Goal: Task Accomplishment & Management: Manage account settings

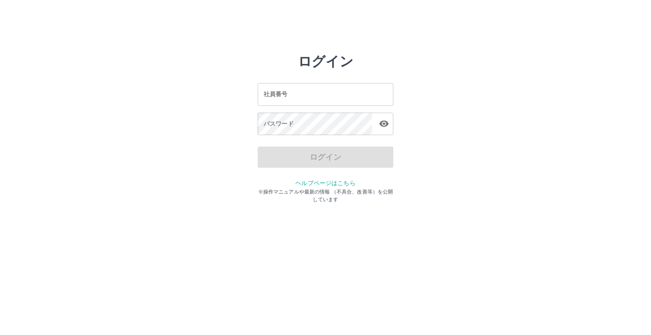
drag, startPoint x: 0, startPoint y: 303, endPoint x: 11, endPoint y: 291, distance: 15.9
click at [11, 189] on html "ログイン 社員番号 社員番号 パスワード パスワード ログイン ヘルプページはこちら ※操作マニュアルや最新の情報 （不具合、改善等）を公開しています" at bounding box center [325, 94] width 651 height 189
click at [343, 94] on input "社員番号" at bounding box center [326, 94] width 136 height 22
type input "*******"
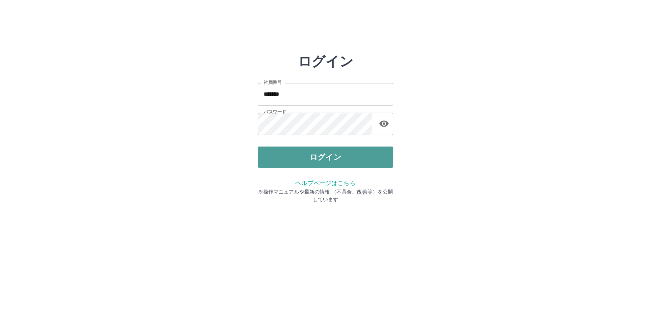
click at [287, 160] on button "ログイン" at bounding box center [326, 157] width 136 height 21
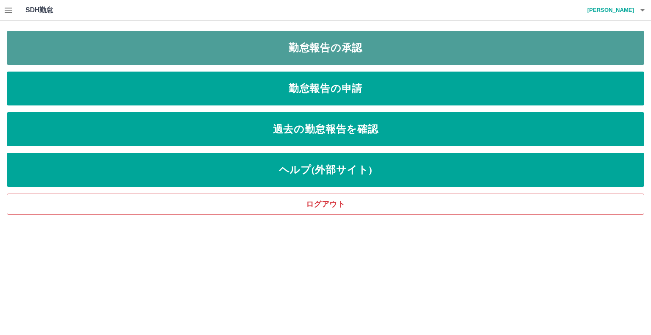
click at [34, 53] on link "勤怠報告の承認" at bounding box center [326, 48] width 638 height 34
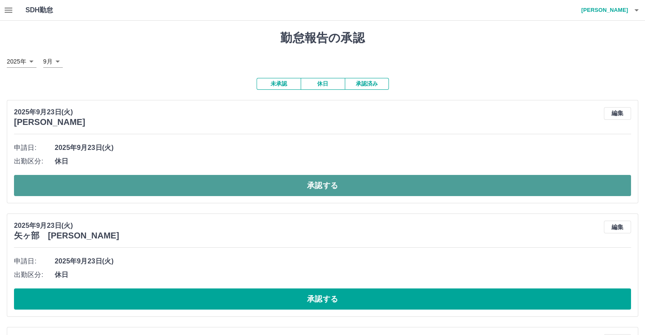
click at [56, 179] on button "承認する" at bounding box center [322, 185] width 617 height 21
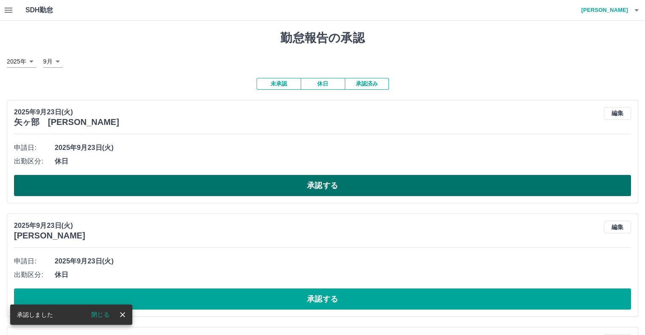
click at [139, 190] on button "承認する" at bounding box center [322, 185] width 617 height 21
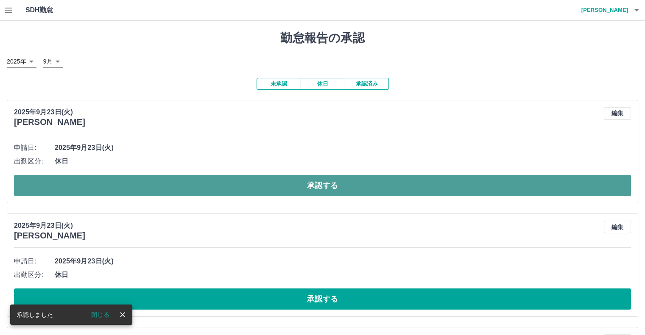
click at [137, 183] on button "承認する" at bounding box center [322, 185] width 617 height 21
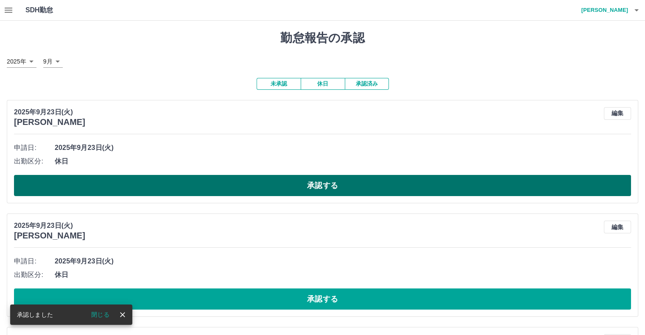
click at [110, 184] on button "承認する" at bounding box center [322, 185] width 617 height 21
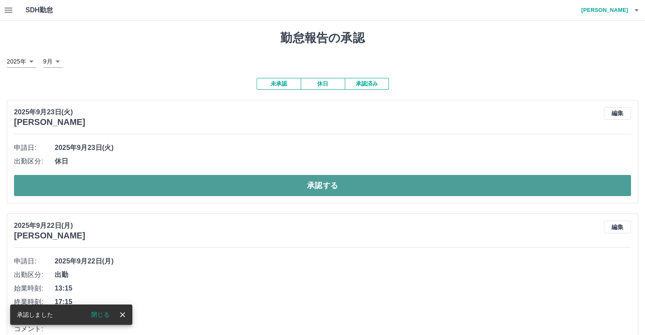
click at [122, 178] on button "承認する" at bounding box center [322, 185] width 617 height 21
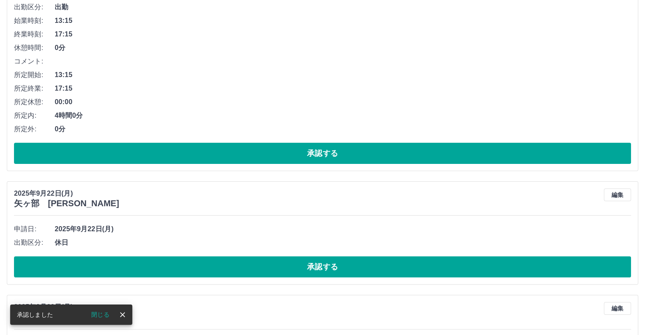
scroll to position [170, 0]
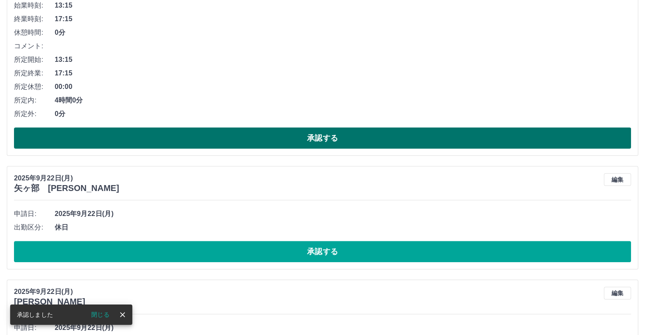
click at [115, 137] on button "承認する" at bounding box center [322, 138] width 617 height 21
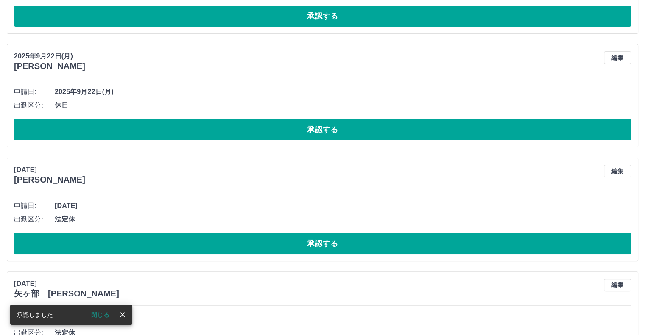
scroll to position [0, 0]
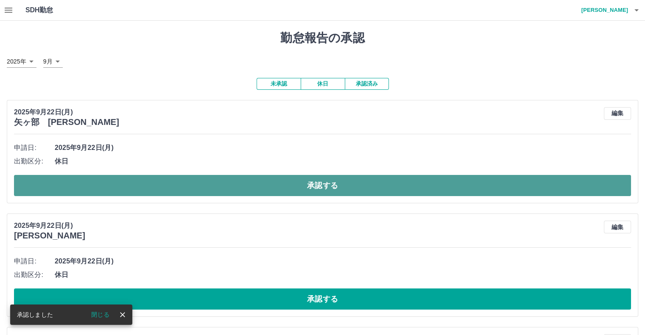
click at [112, 182] on button "承認する" at bounding box center [322, 185] width 617 height 21
click at [112, 190] on button "承認する" at bounding box center [322, 185] width 617 height 21
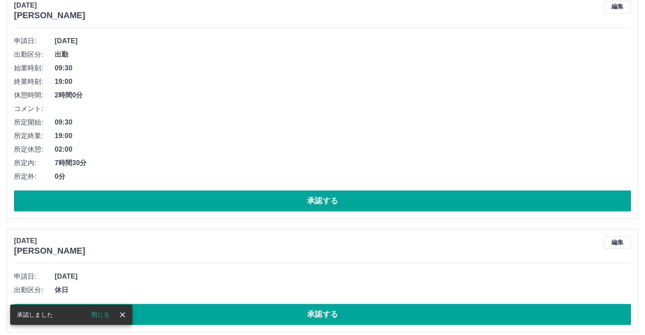
scroll to position [1258, 0]
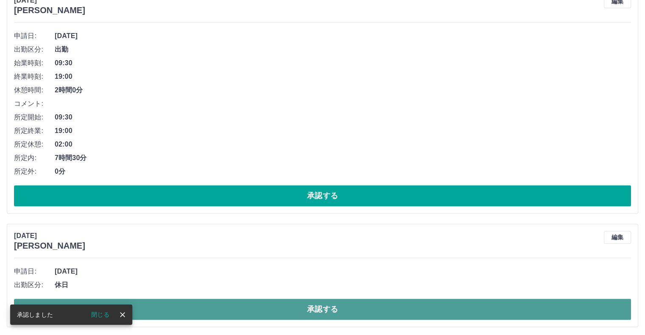
click at [158, 301] on button "承認する" at bounding box center [322, 309] width 617 height 21
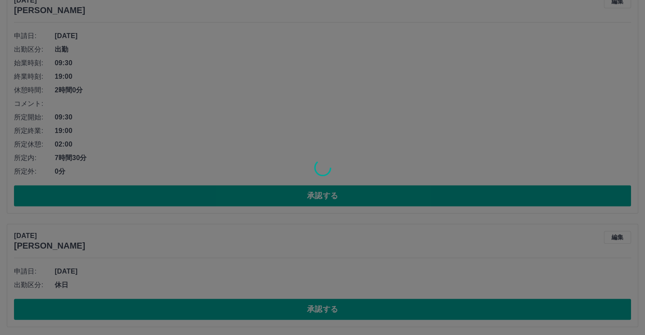
scroll to position [1144, 0]
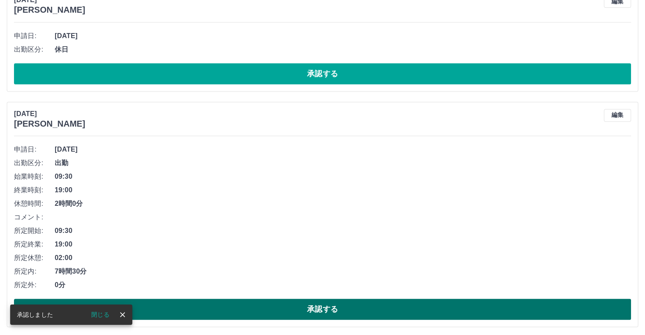
click at [206, 305] on button "承認する" at bounding box center [322, 309] width 617 height 21
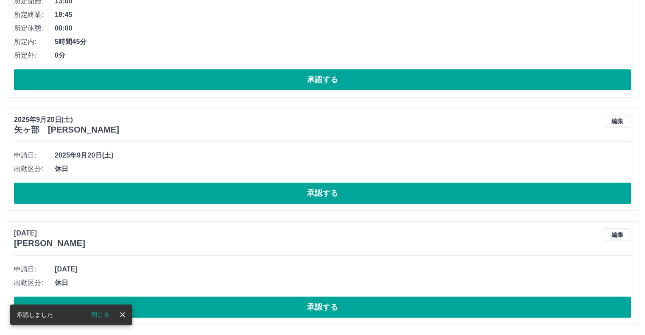
scroll to position [909, 0]
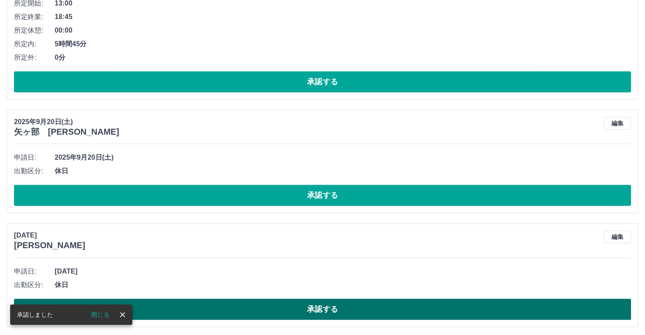
click at [173, 309] on button "承認する" at bounding box center [322, 309] width 617 height 21
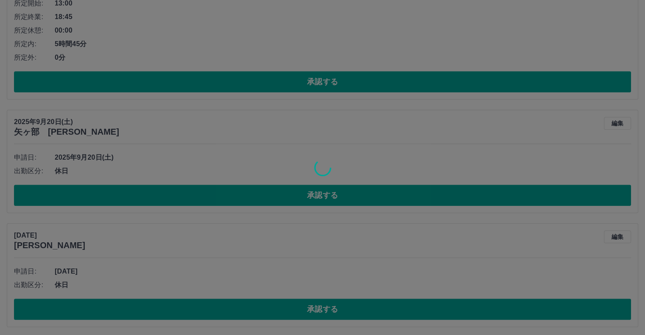
scroll to position [795, 0]
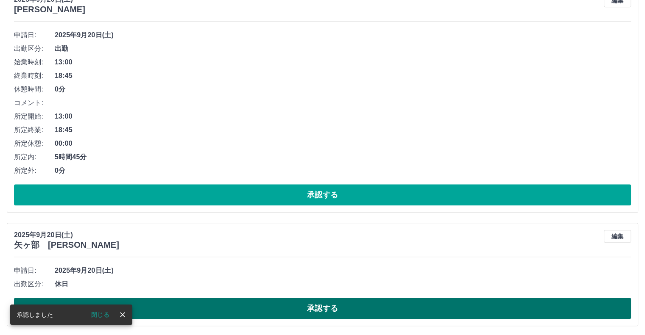
click at [161, 304] on button "承認する" at bounding box center [322, 308] width 617 height 21
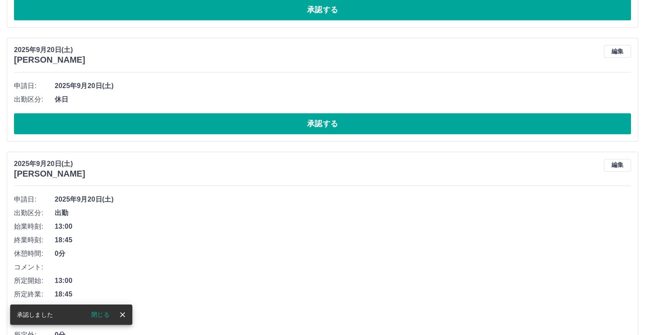
scroll to position [555, 0]
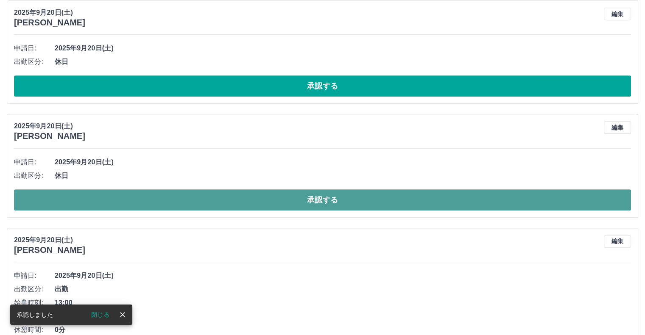
click at [103, 198] on button "承認する" at bounding box center [322, 200] width 617 height 21
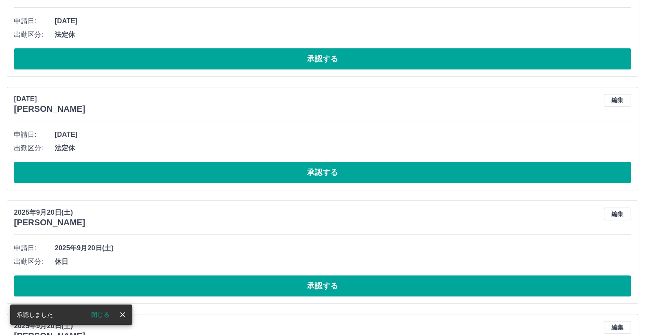
scroll to position [343, 0]
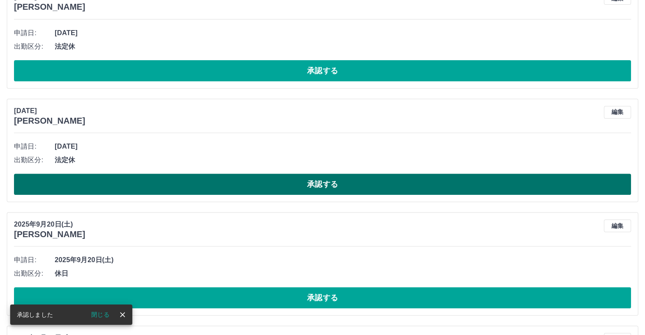
click at [75, 175] on button "承認する" at bounding box center [322, 184] width 617 height 21
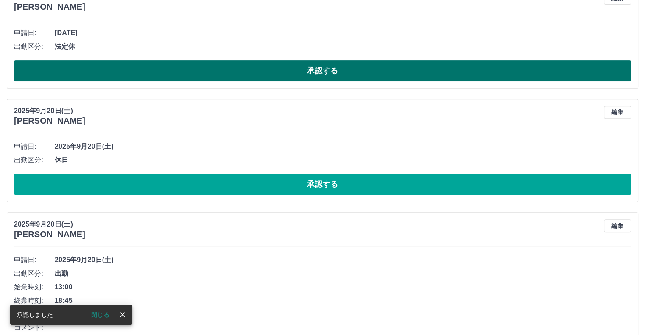
click at [89, 65] on button "承認する" at bounding box center [322, 70] width 617 height 21
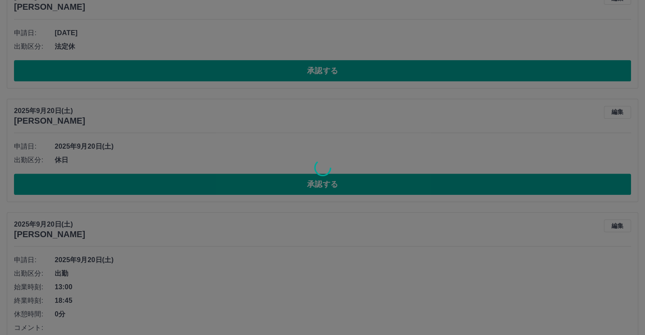
click at [89, 174] on div at bounding box center [322, 167] width 645 height 335
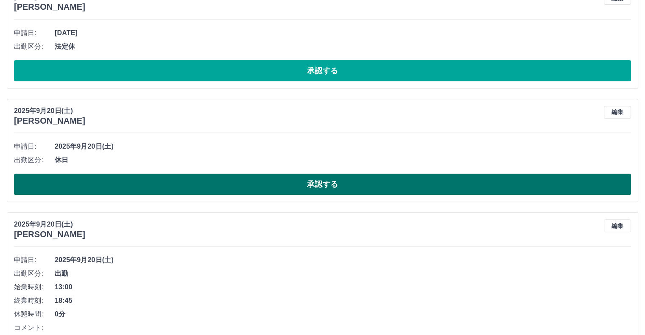
scroll to position [229, 0]
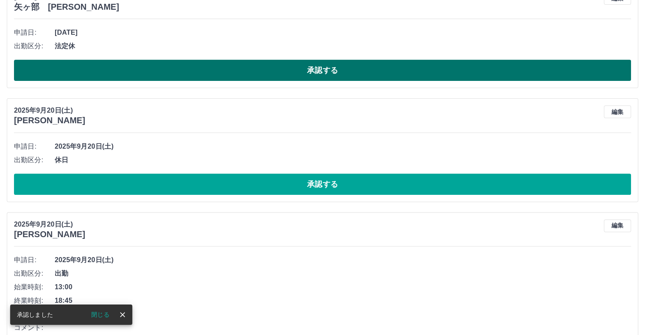
click at [95, 79] on button "承認する" at bounding box center [322, 70] width 617 height 21
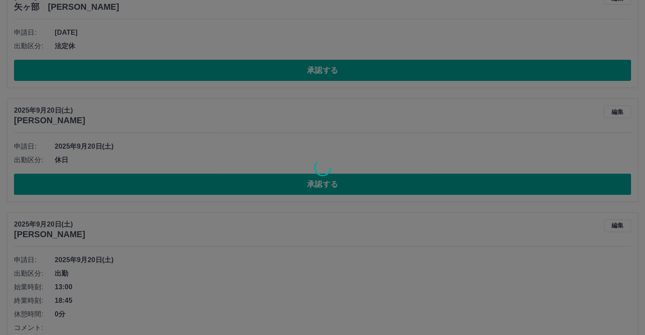
click at [73, 178] on div at bounding box center [322, 167] width 645 height 335
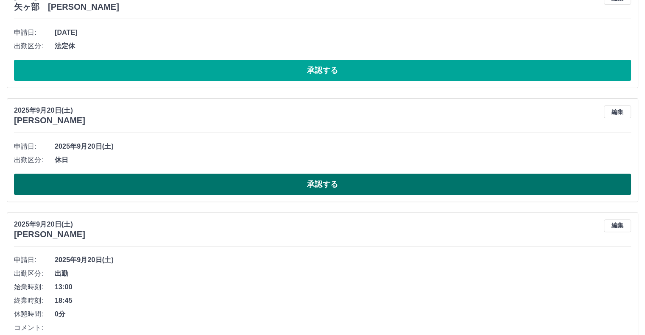
click at [69, 184] on button "承認する" at bounding box center [322, 184] width 617 height 21
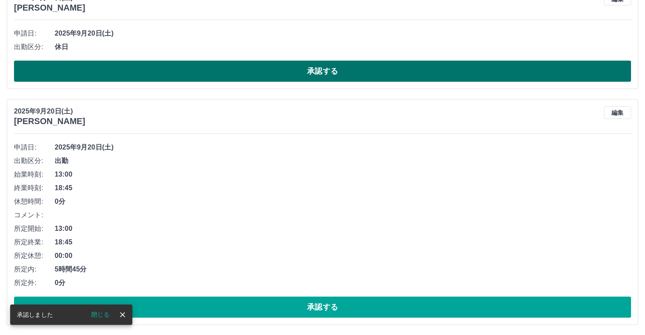
scroll to position [115, 0]
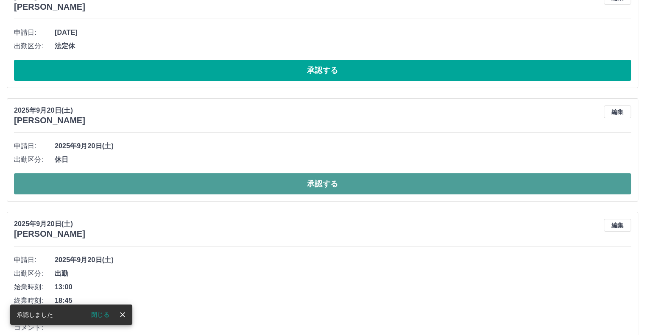
click at [63, 178] on button "承認する" at bounding box center [322, 183] width 617 height 21
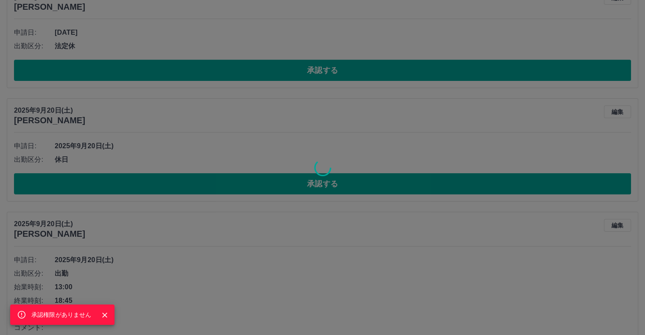
scroll to position [114, 0]
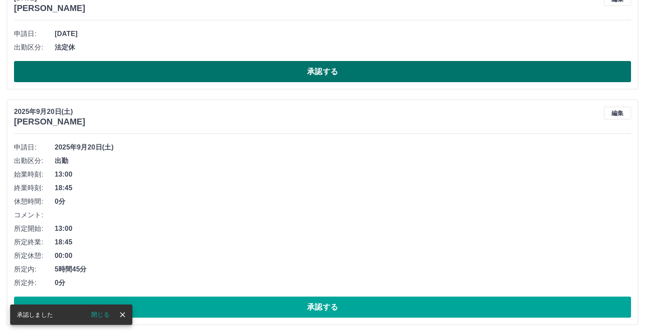
click at [112, 70] on button "承認する" at bounding box center [322, 71] width 617 height 21
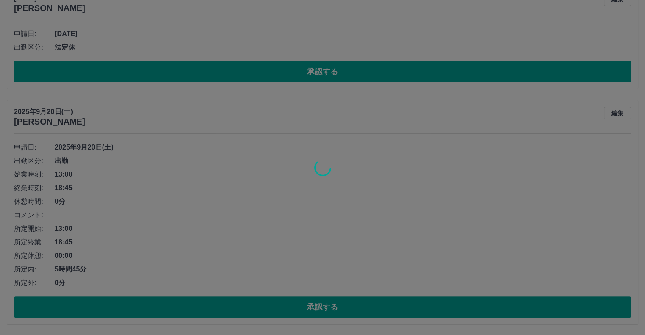
scroll to position [0, 0]
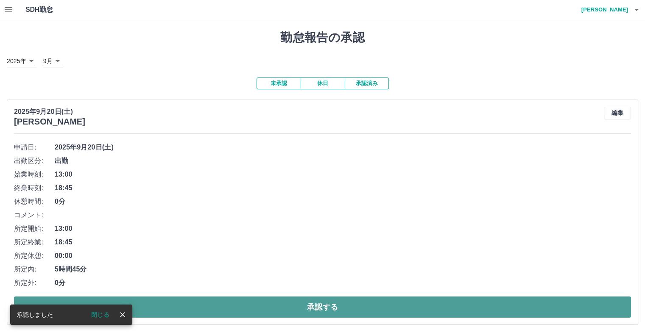
click at [156, 305] on button "承認する" at bounding box center [322, 307] width 617 height 21
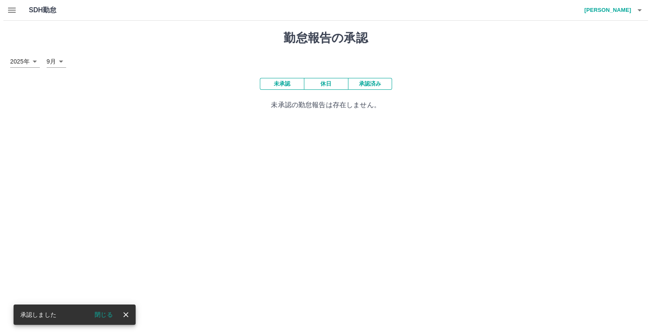
scroll to position [0, 0]
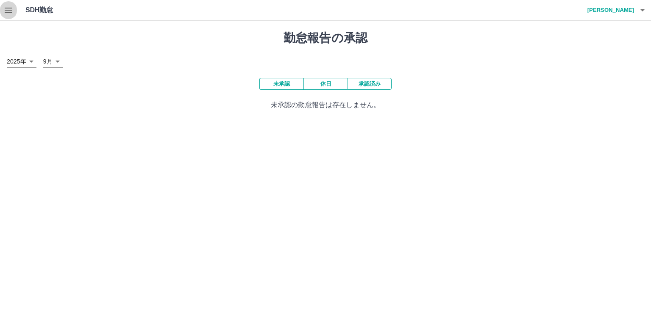
click at [7, 13] on icon "button" at bounding box center [8, 10] width 10 height 10
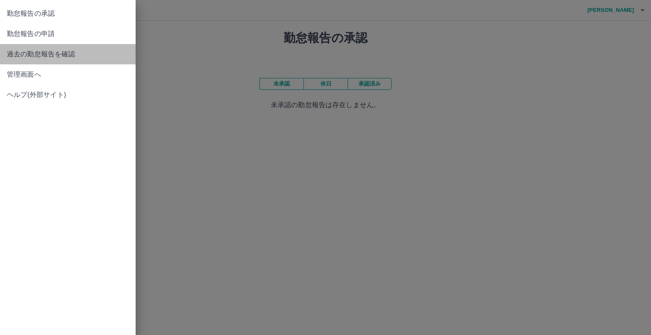
click at [31, 49] on link "過去の勤怠報告を確認" at bounding box center [68, 54] width 136 height 20
